Goal: Information Seeking & Learning: Find specific fact

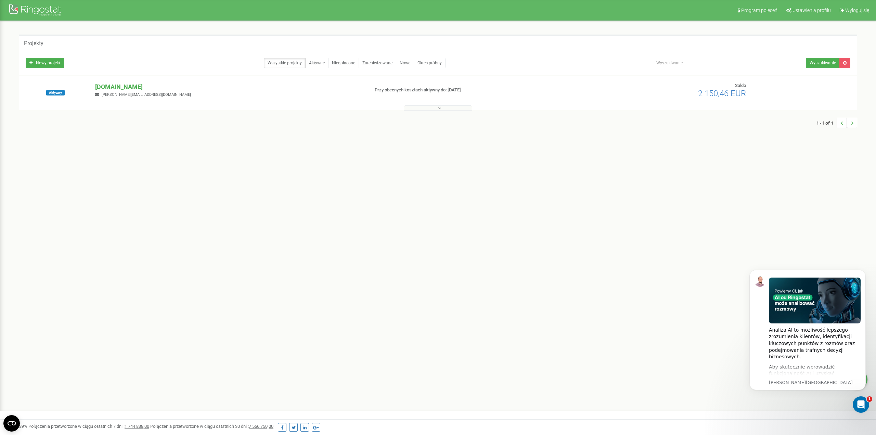
click at [431, 107] on button at bounding box center [438, 107] width 68 height 5
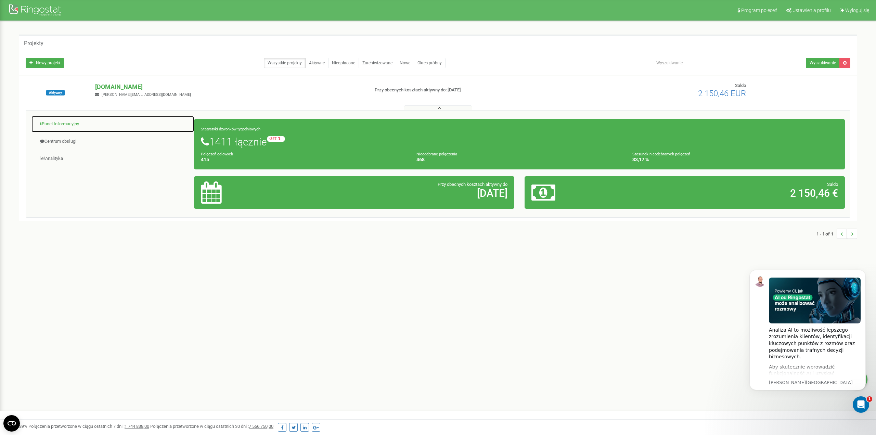
click at [66, 130] on link "Panel Informacyjny" at bounding box center [112, 124] width 163 height 17
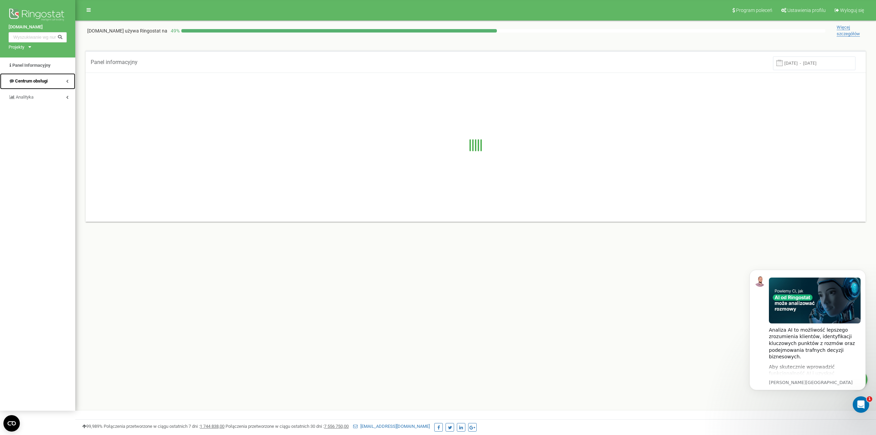
click at [35, 85] on link "Centrum obsługi" at bounding box center [37, 81] width 75 height 16
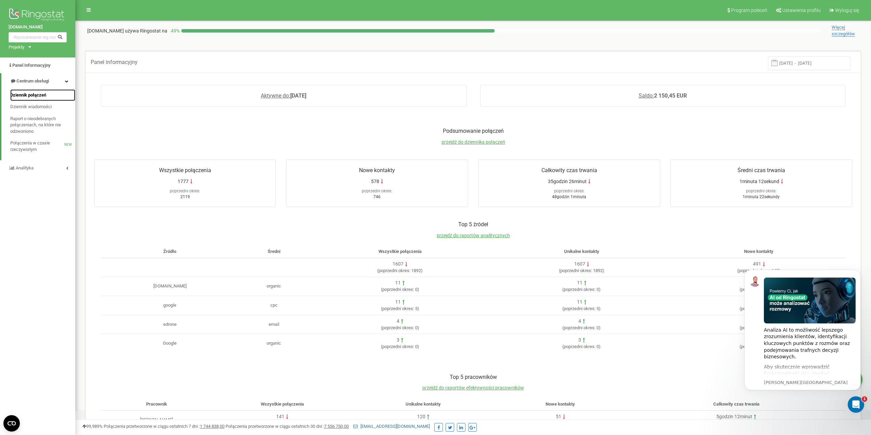
click at [45, 97] on span "Dziennik połączeń" at bounding box center [28, 95] width 36 height 6
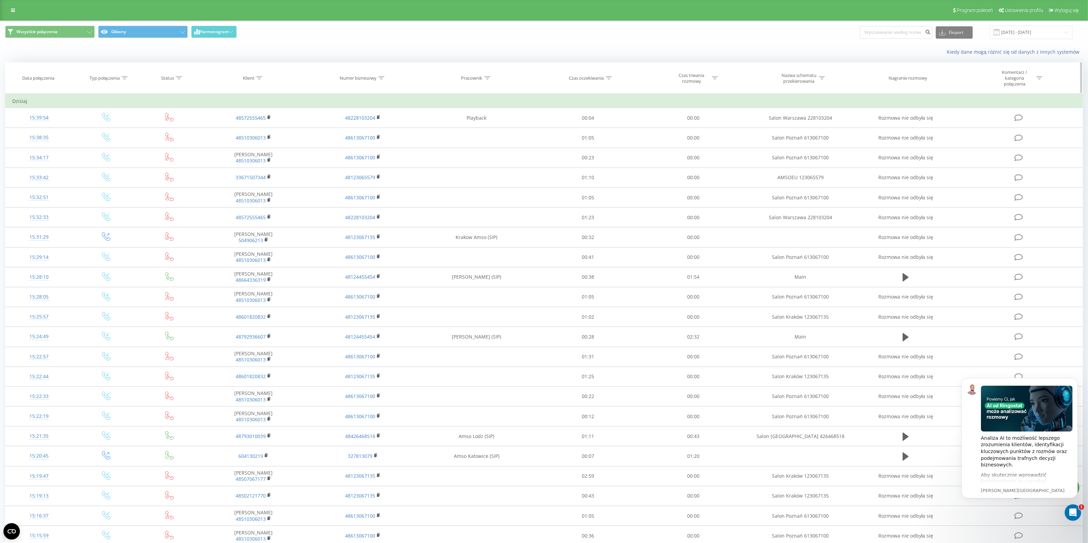
click at [262, 81] on div at bounding box center [259, 78] width 6 height 6
click at [266, 132] on input "text" at bounding box center [254, 130] width 60 height 12
click at [379, 81] on div at bounding box center [381, 78] width 6 height 6
click at [366, 126] on input "text" at bounding box center [363, 130] width 60 height 12
type input "wielicka"
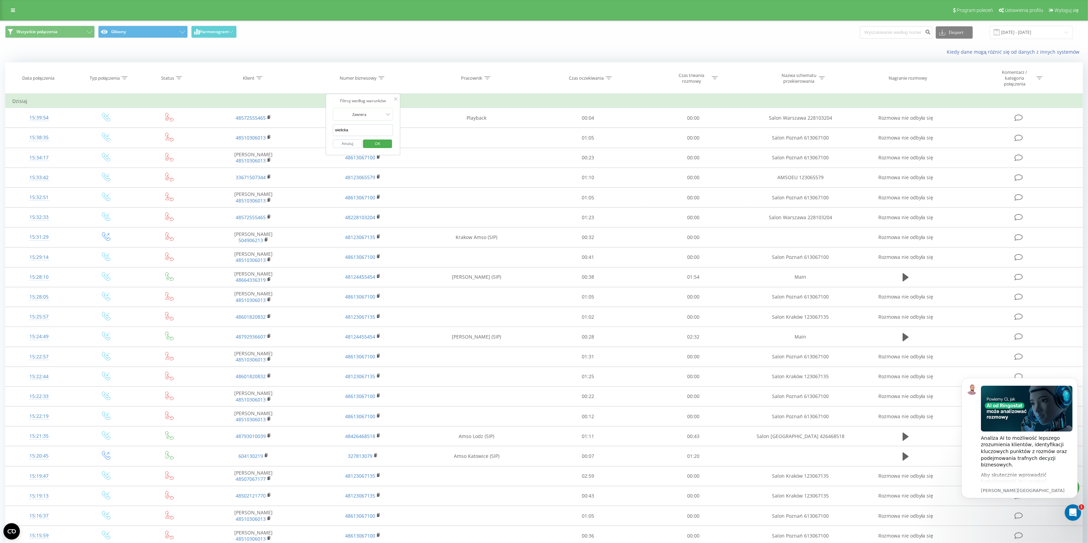
click button "OK" at bounding box center [377, 144] width 29 height 9
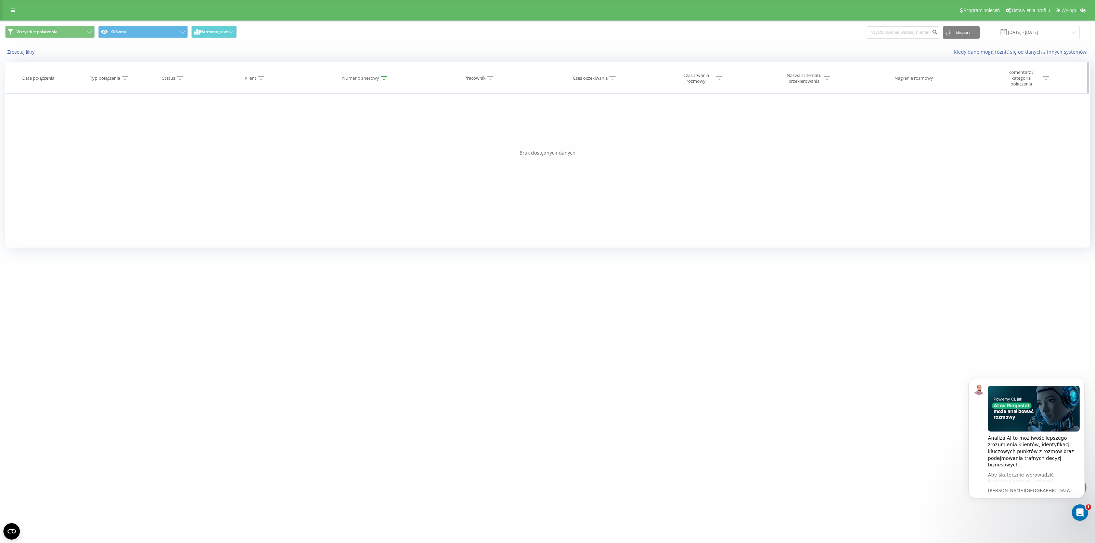
click at [381, 81] on div at bounding box center [384, 78] width 6 height 6
drag, startPoint x: 347, startPoint y: 129, endPoint x: 344, endPoint y: 132, distance: 4.4
click at [328, 129] on div "Filtruj według warunków Zawiera wielicka Anuluj OK" at bounding box center [365, 125] width 75 height 62
click at [380, 142] on span "OK" at bounding box center [379, 143] width 19 height 11
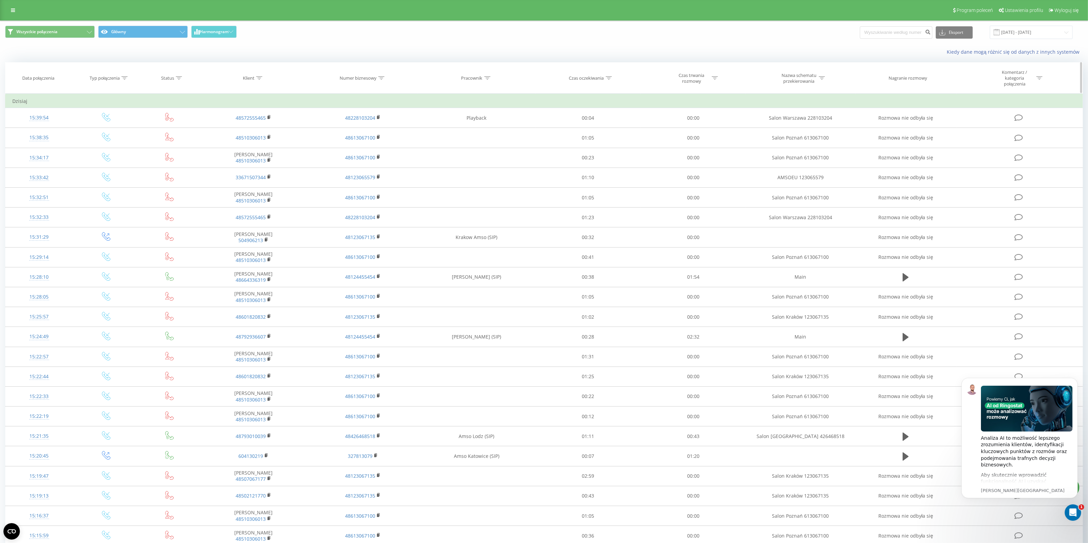
click at [487, 77] on icon at bounding box center [487, 77] width 6 height 3
click at [484, 114] on div at bounding box center [473, 114] width 49 height 6
click at [484, 93] on th "Pracownik" at bounding box center [477, 78] width 118 height 31
click at [471, 129] on input "text" at bounding box center [477, 130] width 60 height 12
type input "wielicka"
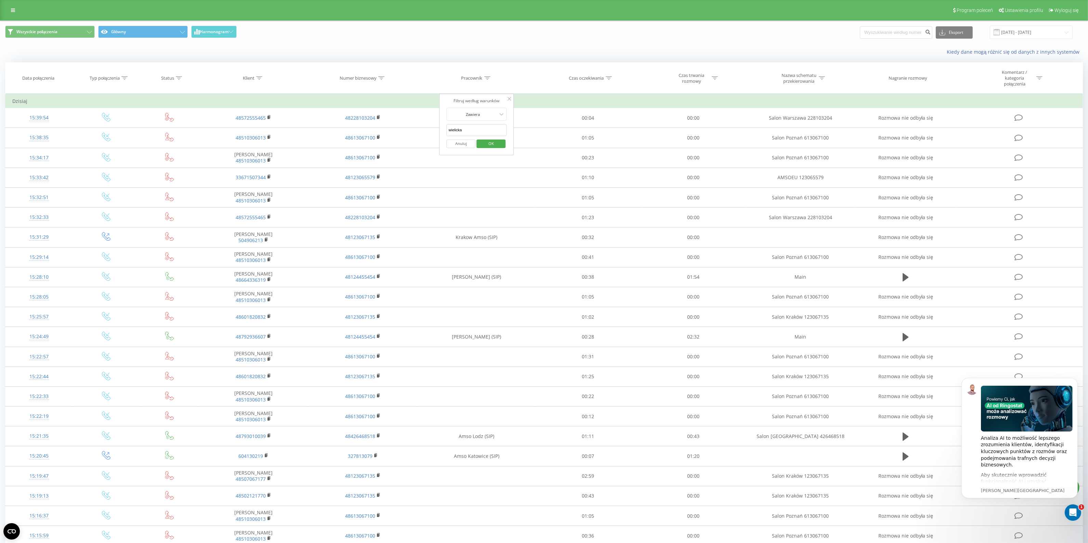
click button "OK" at bounding box center [490, 144] width 29 height 9
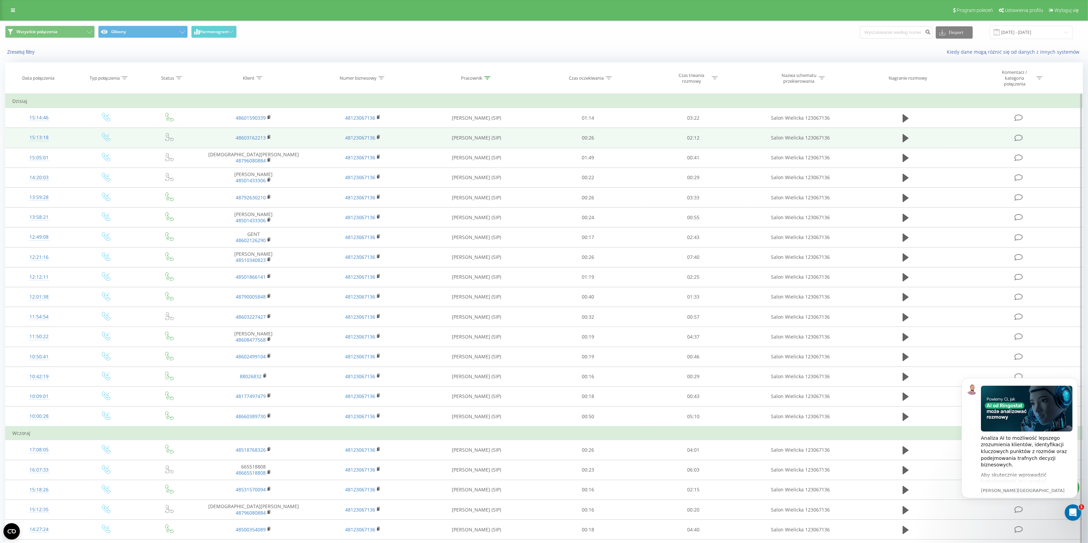
click at [908, 146] on td at bounding box center [905, 138] width 101 height 20
click at [904, 143] on button at bounding box center [906, 138] width 10 height 10
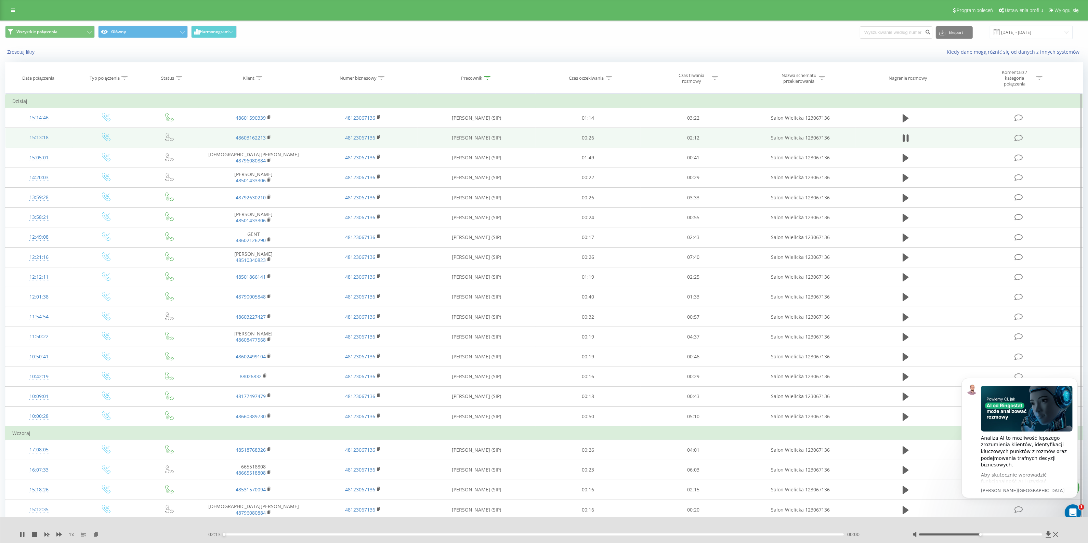
click at [1010, 534] on div at bounding box center [980, 535] width 123 height 2
drag, startPoint x: 1027, startPoint y: 534, endPoint x: 1032, endPoint y: 534, distance: 5.1
click at [1032, 534] on div at bounding box center [980, 535] width 123 height 2
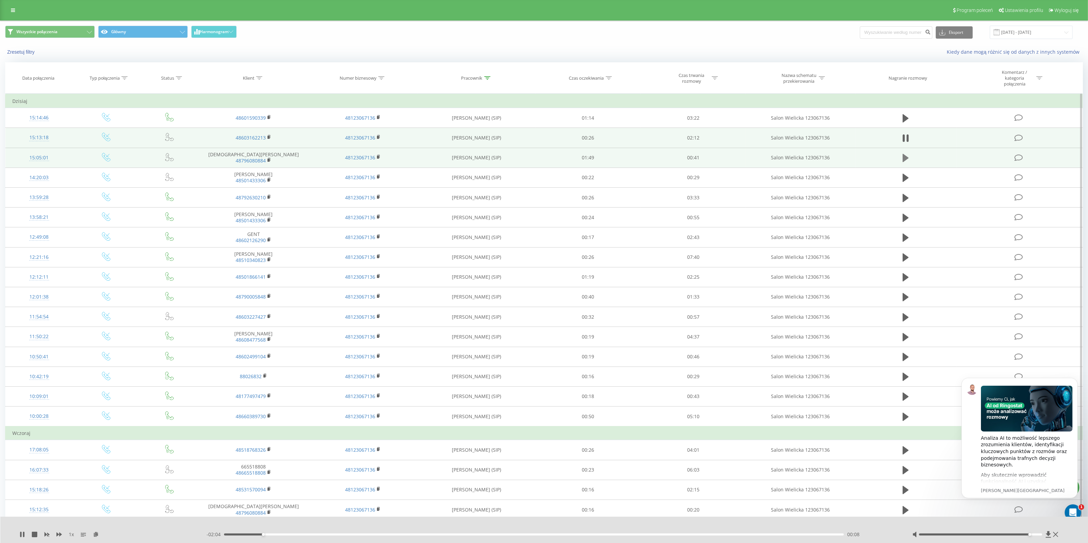
click at [901, 158] on button at bounding box center [906, 158] width 10 height 10
click at [19, 536] on icon at bounding box center [21, 534] width 5 height 5
